Goal: Information Seeking & Learning: Learn about a topic

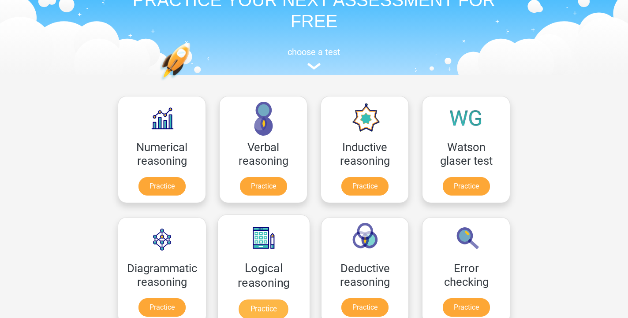
scroll to position [51, 0]
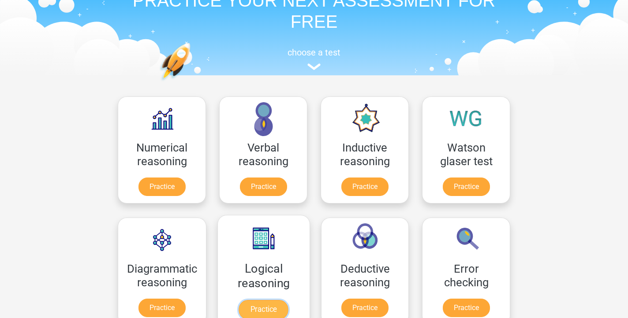
click at [248, 303] on link "Practice" at bounding box center [263, 309] width 49 height 19
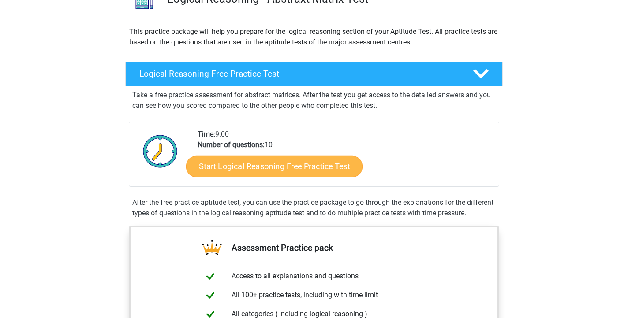
scroll to position [117, 0]
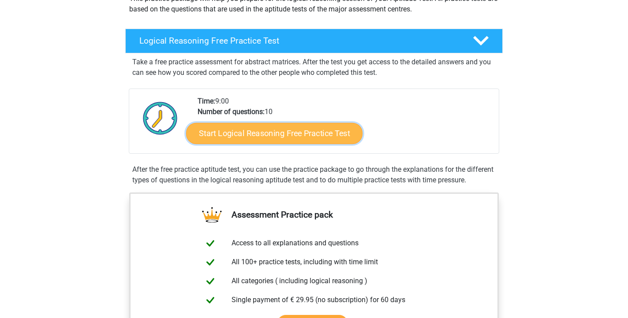
click at [279, 126] on link "Start Logical Reasoning Free Practice Test" at bounding box center [274, 133] width 176 height 21
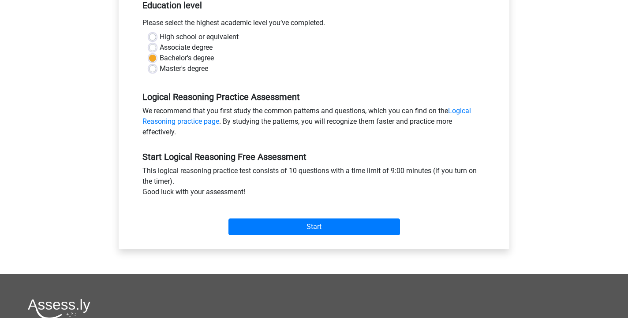
scroll to position [189, 0]
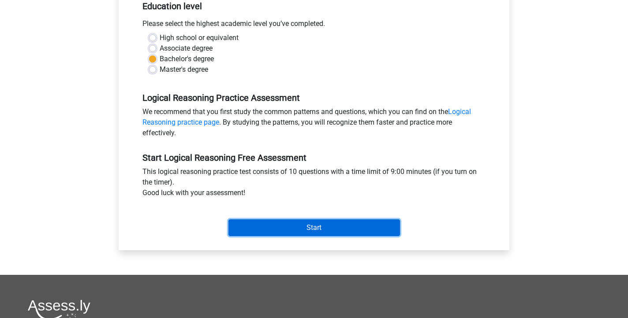
click at [255, 231] on input "Start" at bounding box center [313, 227] width 171 height 17
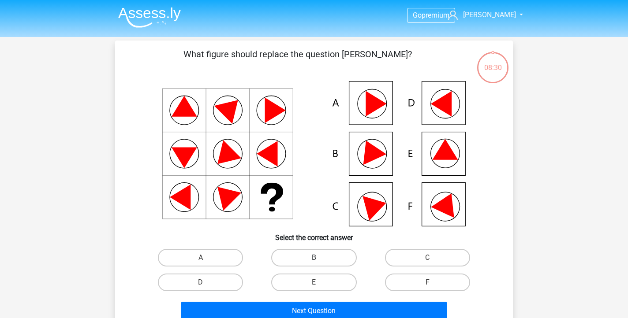
click at [326, 262] on label "B" at bounding box center [313, 258] width 85 height 18
click at [320, 262] on input "B" at bounding box center [317, 261] width 6 height 6
radio input "true"
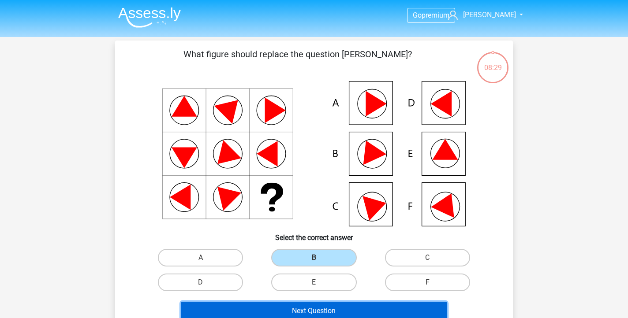
click at [308, 309] on button "Next Question" at bounding box center [314, 311] width 267 height 19
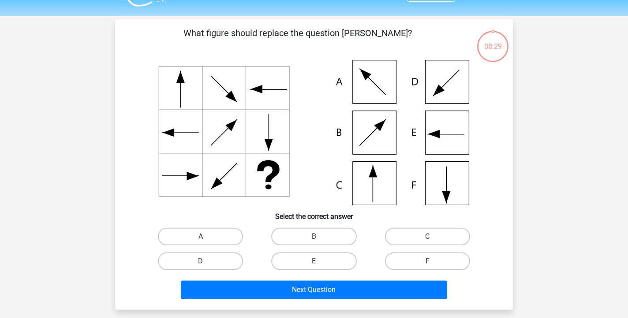
scroll to position [41, 0]
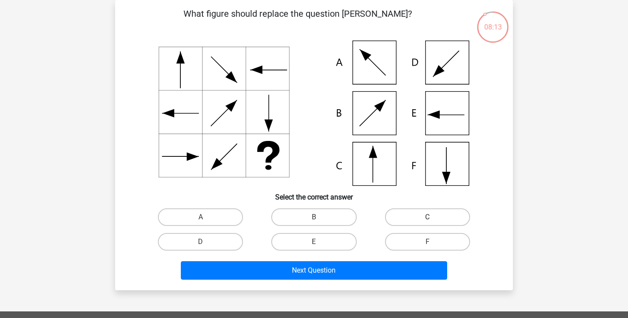
click at [394, 211] on label "C" at bounding box center [427, 217] width 85 height 18
click at [427, 217] on input "C" at bounding box center [430, 220] width 6 height 6
radio input "true"
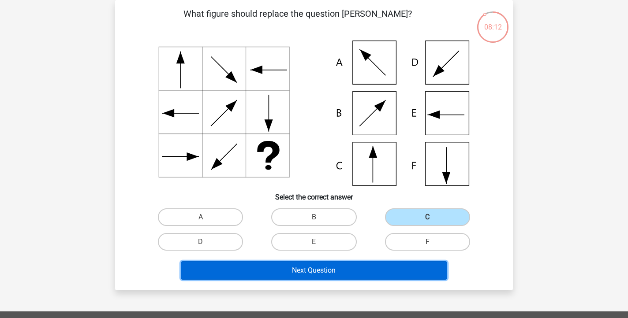
click at [337, 263] on button "Next Question" at bounding box center [314, 270] width 267 height 19
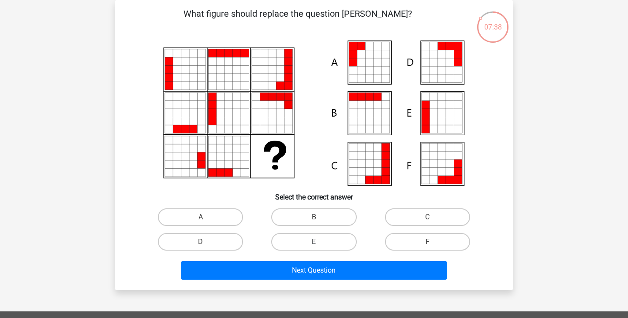
click at [329, 234] on label "E" at bounding box center [313, 242] width 85 height 18
click at [320, 242] on input "E" at bounding box center [317, 245] width 6 height 6
radio input "true"
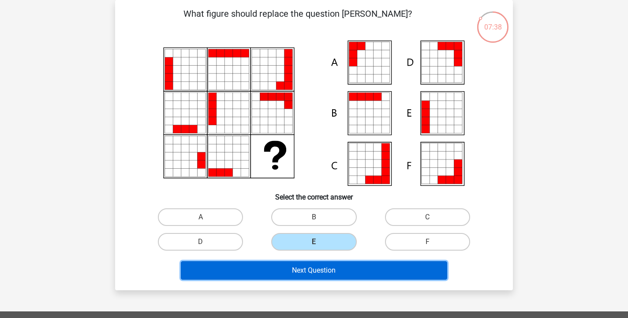
click at [309, 273] on button "Next Question" at bounding box center [314, 270] width 267 height 19
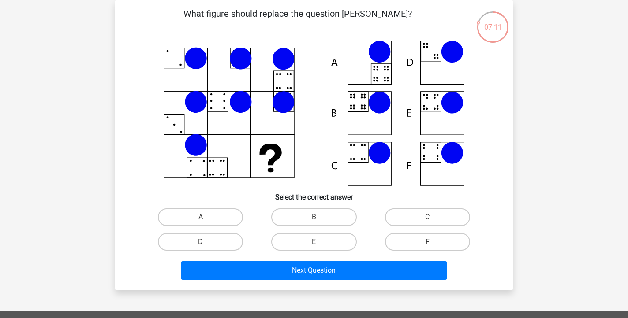
click at [324, 229] on div "B" at bounding box center [313, 217] width 113 height 25
click at [322, 220] on label "B" at bounding box center [313, 217] width 85 height 18
click at [320, 220] on input "B" at bounding box center [317, 220] width 6 height 6
radio input "true"
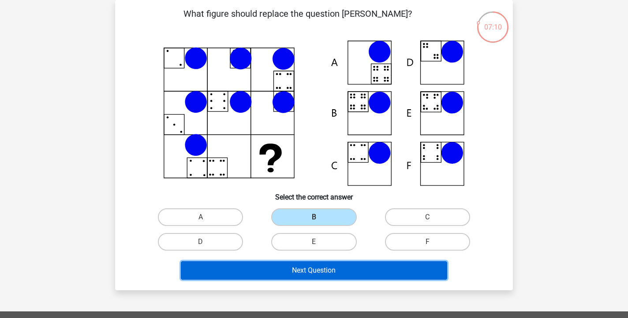
click at [306, 277] on button "Next Question" at bounding box center [314, 270] width 267 height 19
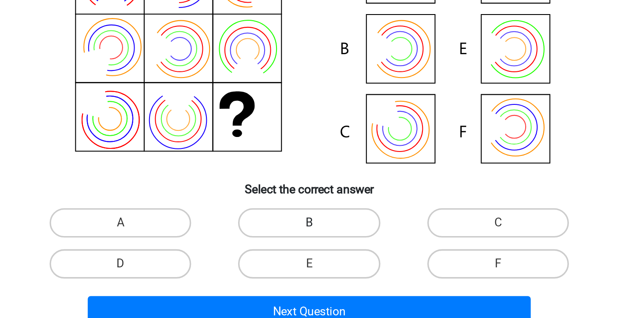
click at [316, 216] on label "B" at bounding box center [313, 217] width 85 height 18
click at [316, 217] on input "B" at bounding box center [317, 220] width 6 height 6
radio input "true"
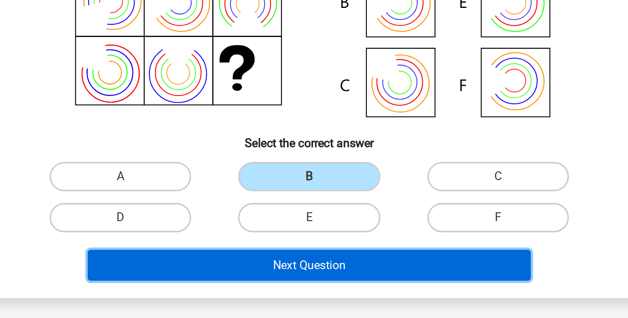
click at [315, 264] on button "Next Question" at bounding box center [314, 270] width 267 height 19
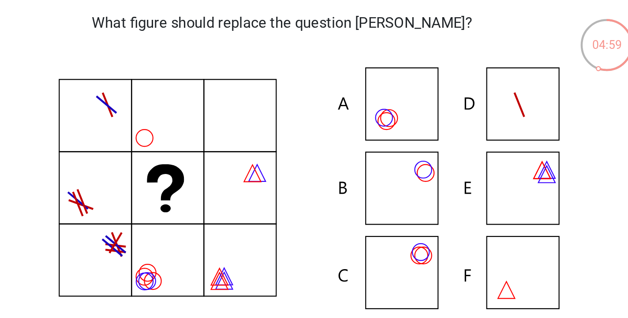
scroll to position [33, 0]
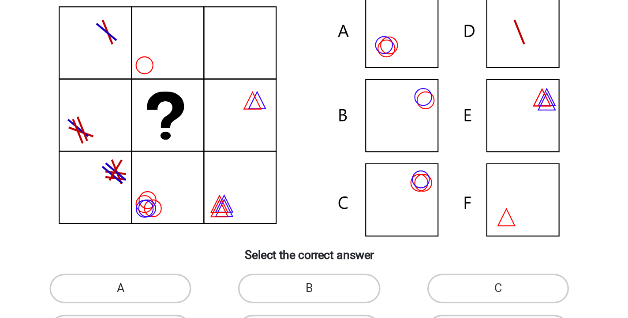
click at [179, 229] on label "A" at bounding box center [200, 225] width 85 height 18
click at [201, 229] on input "A" at bounding box center [204, 227] width 6 height 6
radio input "true"
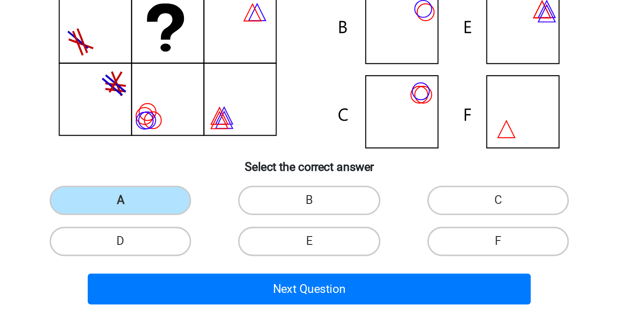
click at [255, 288] on div "Next Question" at bounding box center [314, 279] width 340 height 22
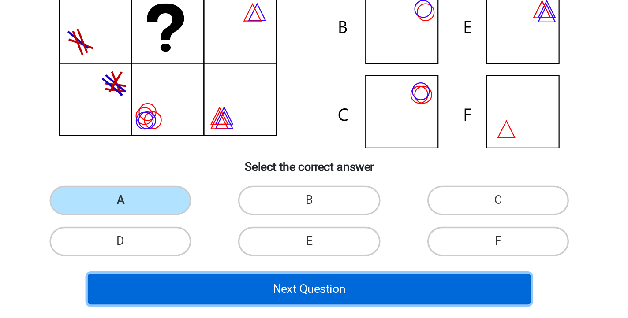
click at [255, 287] on button "Next Question" at bounding box center [314, 277] width 267 height 19
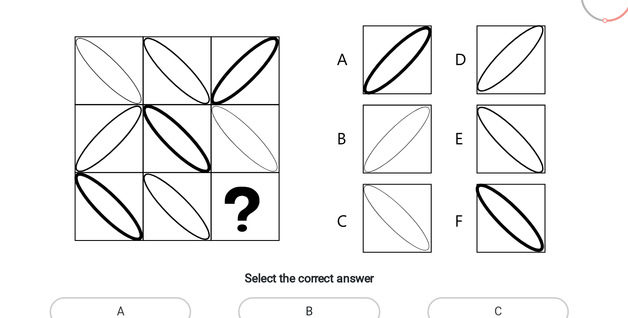
click at [291, 217] on label "B" at bounding box center [313, 225] width 85 height 18
click at [314, 224] on input "B" at bounding box center [317, 227] width 6 height 6
radio input "true"
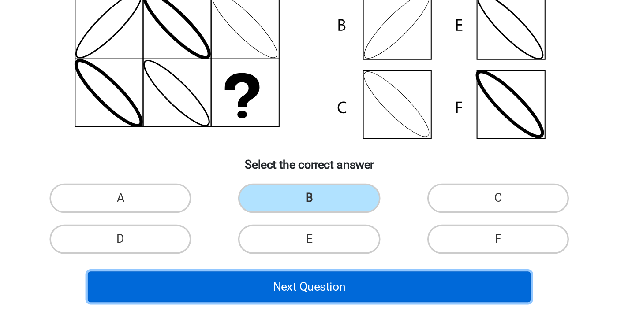
click at [291, 284] on button "Next Question" at bounding box center [314, 277] width 267 height 19
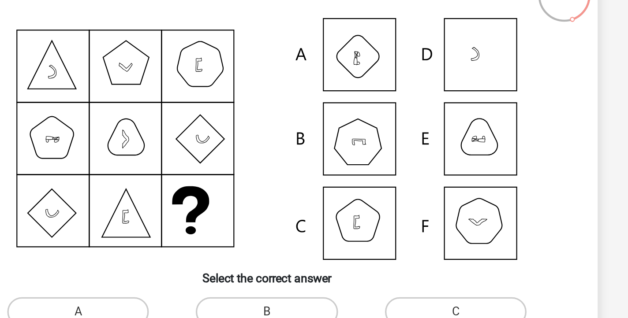
click at [233, 188] on icon at bounding box center [313, 120] width 355 height 145
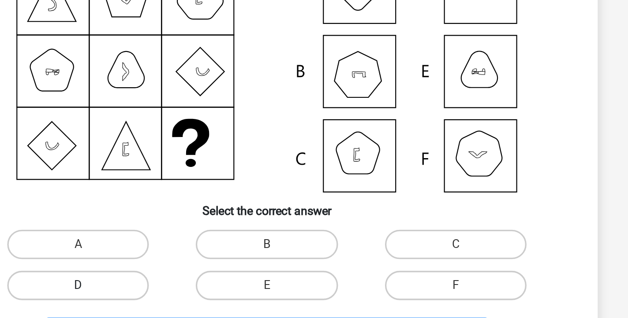
click at [222, 257] on label "D" at bounding box center [200, 249] width 85 height 18
click at [206, 255] on input "D" at bounding box center [204, 252] width 6 height 6
radio input "true"
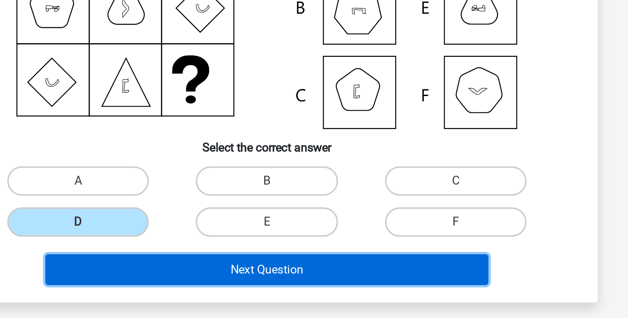
click at [232, 283] on button "Next Question" at bounding box center [314, 277] width 267 height 19
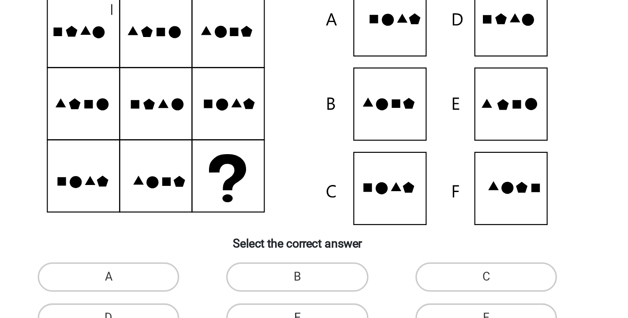
click at [337, 243] on label "E" at bounding box center [313, 249] width 85 height 18
click at [320, 249] on input "E" at bounding box center [317, 252] width 6 height 6
radio input "true"
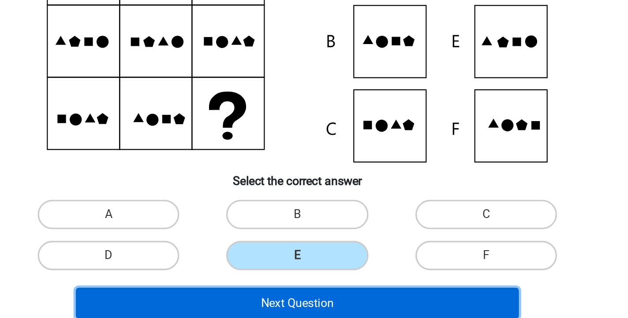
click at [338, 278] on button "Next Question" at bounding box center [314, 277] width 267 height 19
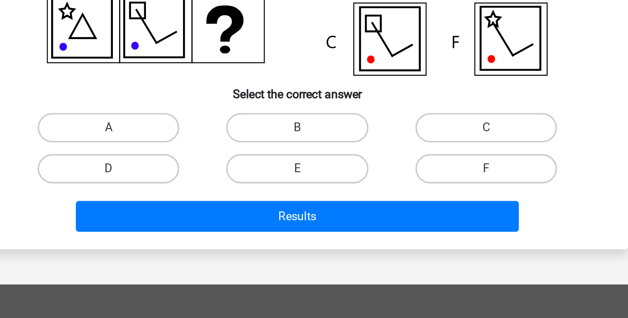
scroll to position [55, 0]
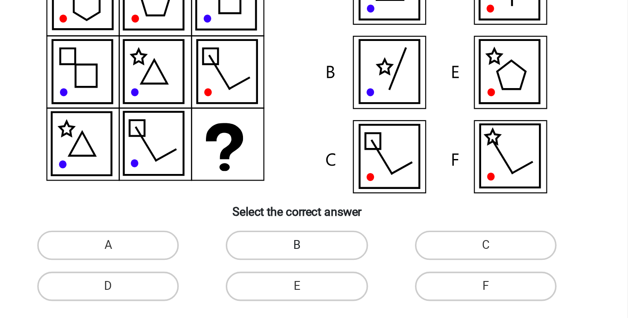
click at [293, 201] on label "B" at bounding box center [313, 203] width 85 height 18
click at [314, 203] on input "B" at bounding box center [317, 206] width 6 height 6
radio input "true"
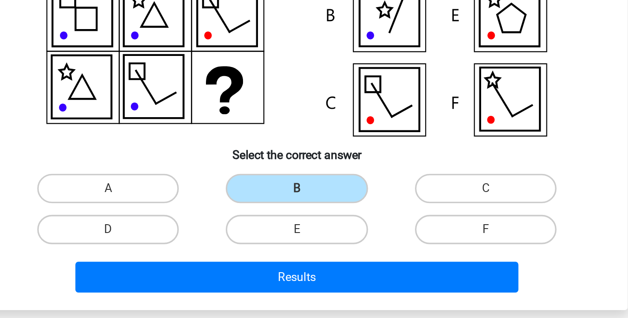
click at [292, 246] on div "Results" at bounding box center [313, 254] width 369 height 29
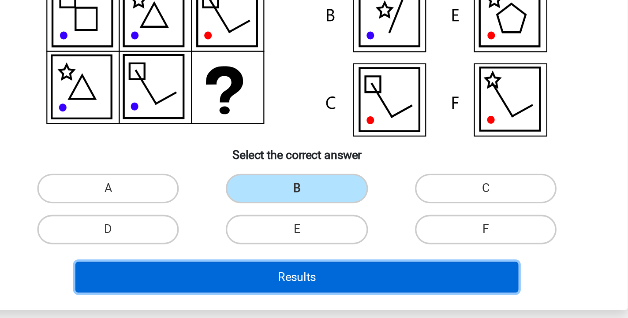
click at [292, 253] on button "Results" at bounding box center [314, 256] width 267 height 19
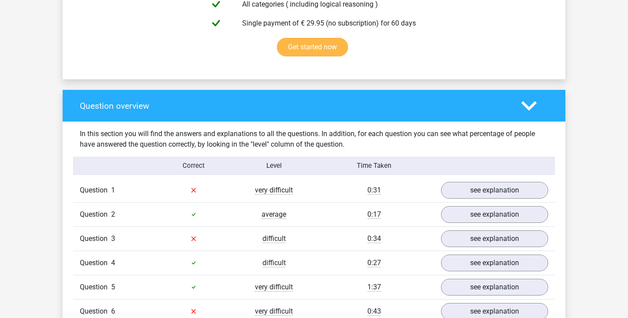
scroll to position [930, 0]
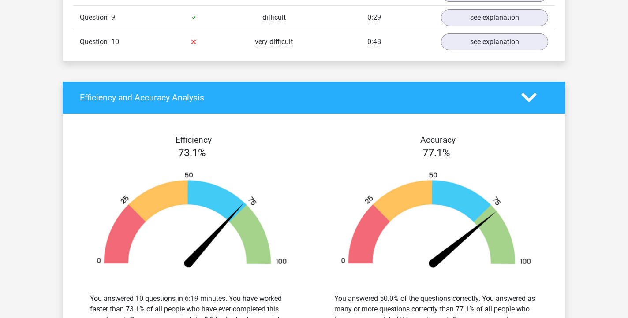
click at [442, 297] on div "You answered 50.0% of the questions correctly. You answered as many or more que…" at bounding box center [436, 315] width 204 height 42
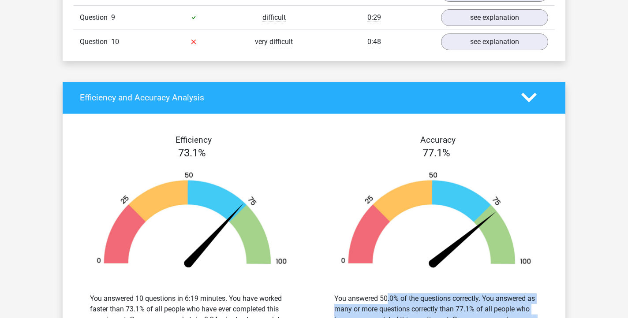
click at [442, 297] on div "You answered 50.0% of the questions correctly. You answered as many or more que…" at bounding box center [436, 315] width 204 height 42
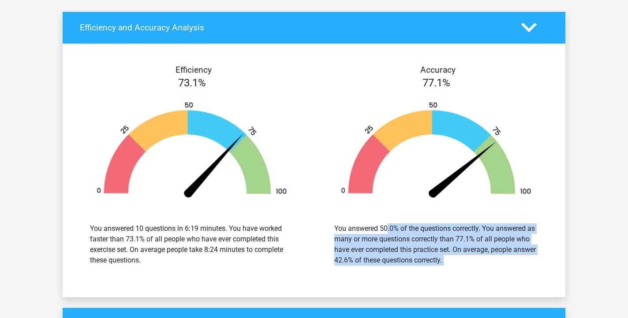
scroll to position [1000, 0]
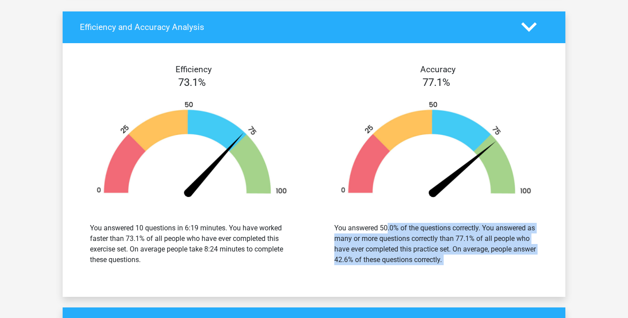
click at [428, 264] on div "You answered 50.0% of the questions correctly. You answered as many or more que…" at bounding box center [436, 244] width 204 height 42
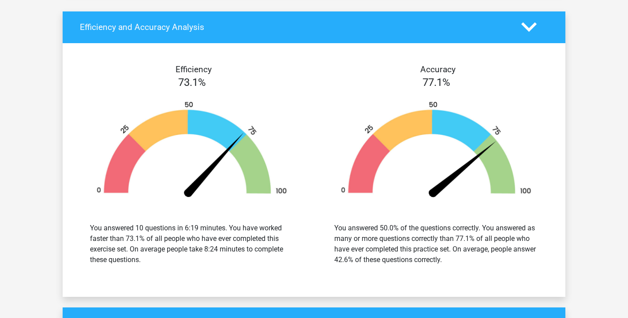
click at [428, 264] on div "You answered 50.0% of the questions correctly. You answered as many or more que…" at bounding box center [436, 244] width 204 height 42
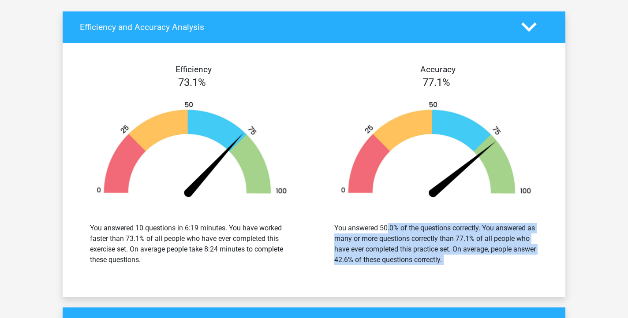
click at [428, 264] on div "You answered 50.0% of the questions correctly. You answered as many or more que…" at bounding box center [436, 244] width 204 height 42
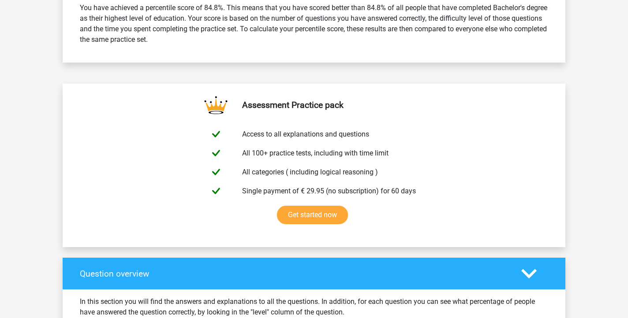
scroll to position [0, 0]
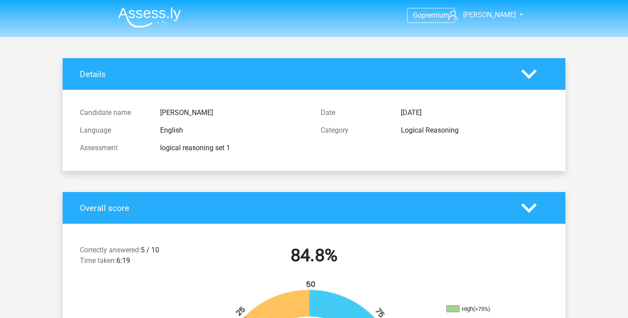
click at [125, 11] on img at bounding box center [149, 17] width 63 height 21
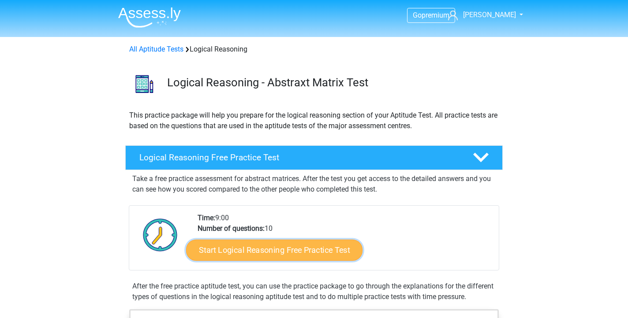
click at [239, 242] on link "Start Logical Reasoning Free Practice Test" at bounding box center [274, 249] width 176 height 21
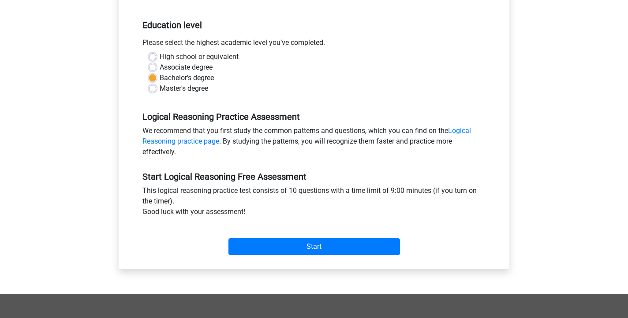
scroll to position [169, 0]
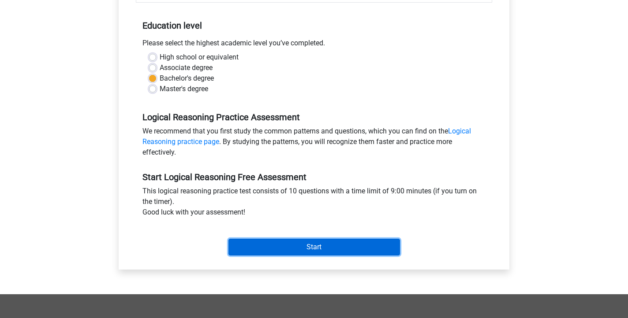
click at [271, 244] on input "Start" at bounding box center [313, 247] width 171 height 17
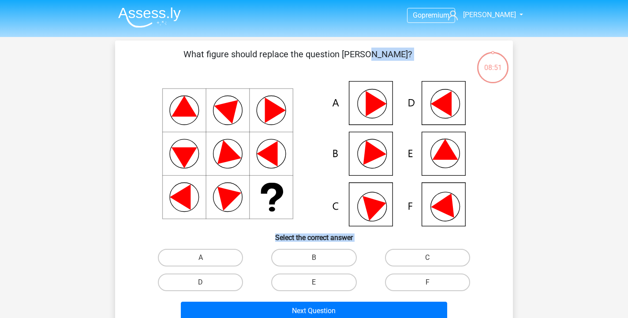
drag, startPoint x: 0, startPoint y: 0, endPoint x: 139, endPoint y: 84, distance: 162.4
click at [139, 69] on div "What figure should replace the question [PERSON_NAME]?" at bounding box center [314, 186] width 390 height 276
